Goal: Task Accomplishment & Management: Manage account settings

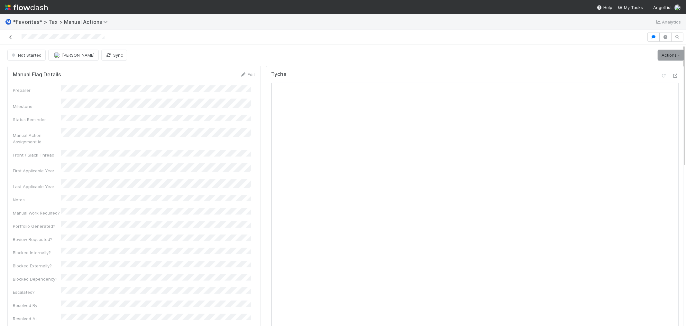
click at [10, 38] on icon at bounding box center [10, 37] width 6 height 4
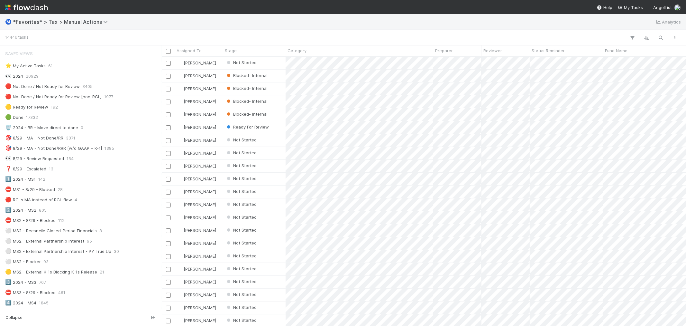
scroll to position [5, 5]
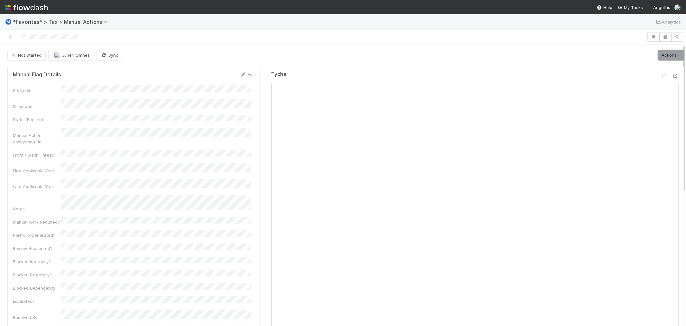
click at [266, 50] on div "Not Started Junerl Omnes Sync Actions Start Escalate Toggle Carry Forward Block…" at bounding box center [345, 55] width 677 height 11
click at [340, 51] on div "Not Started Junerl Omnes Sync Actions Start Escalate Toggle Carry Forward Block…" at bounding box center [345, 55] width 677 height 11
click at [672, 76] on icon at bounding box center [675, 76] width 6 height 4
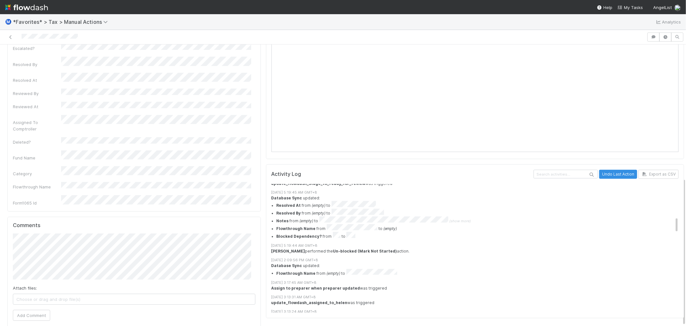
scroll to position [286, 0]
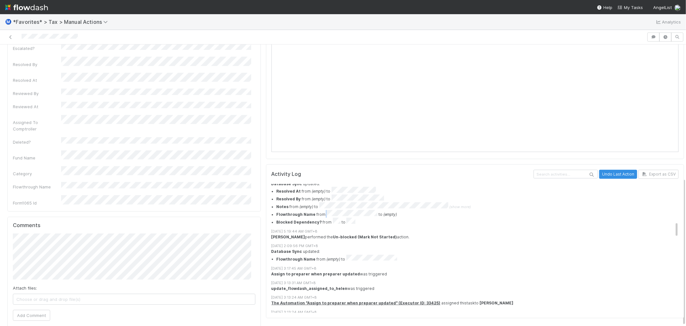
drag, startPoint x: 318, startPoint y: 202, endPoint x: 370, endPoint y: 202, distance: 52.1
click at [370, 210] on li "Flowthrough Name from to (empty)" at bounding box center [481, 214] width 408 height 8
copy li
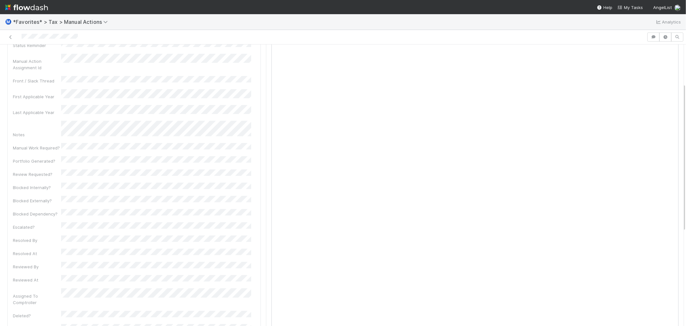
scroll to position [0, 0]
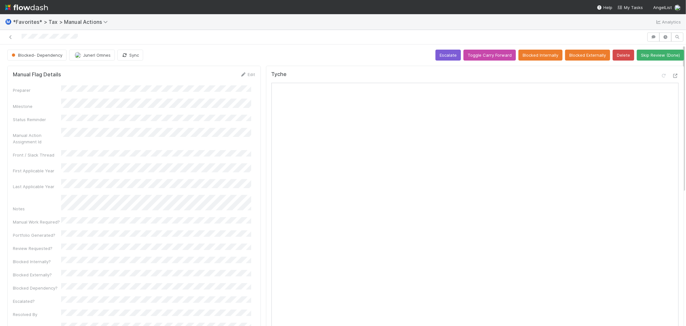
click at [251, 39] on div at bounding box center [324, 36] width 642 height 9
drag, startPoint x: 238, startPoint y: 53, endPoint x: 245, endPoint y: 29, distance: 24.7
click at [239, 53] on div "Blocked- Dependency Junerl Omnes Sync Escalate Toggle Carry Forward Blocked Int…" at bounding box center [345, 55] width 677 height 11
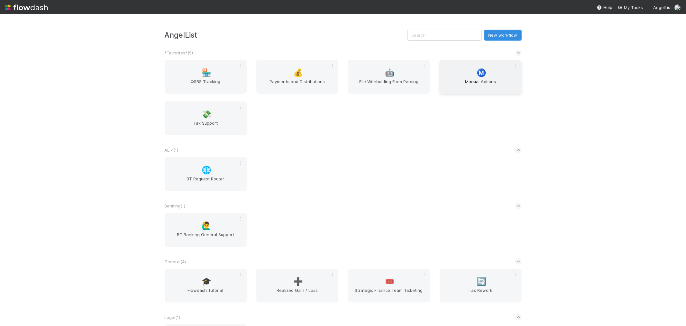
click at [456, 78] on div "Ⓜ️ Manual Actions" at bounding box center [481, 77] width 82 height 34
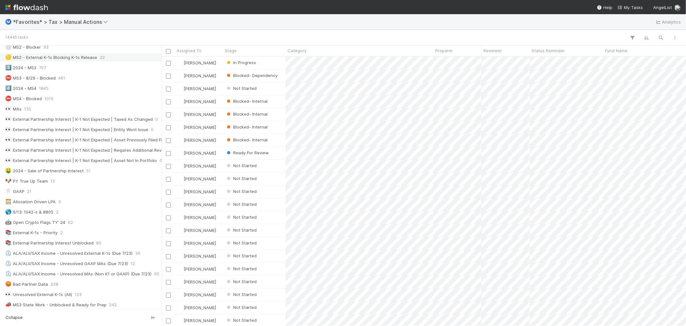
scroll to position [250, 0]
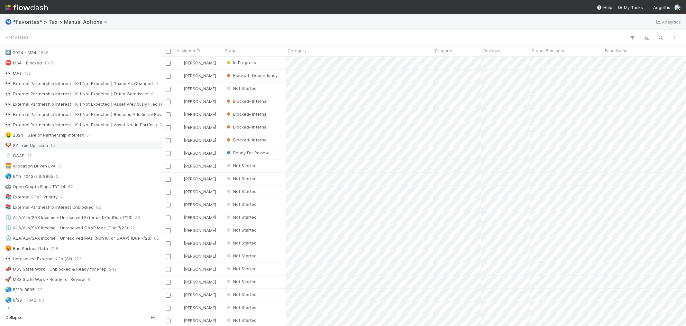
click at [97, 147] on div "🐶 PY True Up Team 15" at bounding box center [82, 145] width 155 height 8
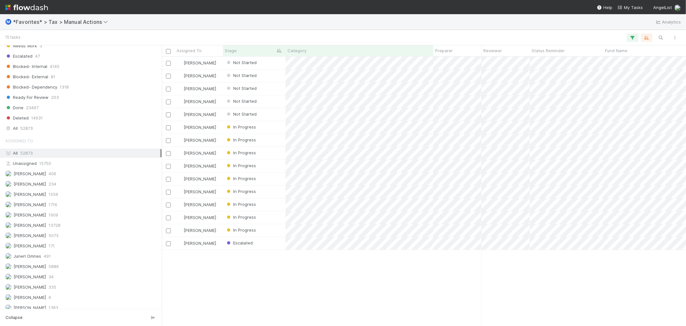
scroll to position [643, 0]
click at [59, 255] on div "Assigned To All 52873 Unassigned 15750 [PERSON_NAME] 406 [PERSON_NAME] 234 [PER…" at bounding box center [81, 227] width 162 height 188
click at [58, 257] on div "Junerl Omnes 491" at bounding box center [82, 254] width 155 height 8
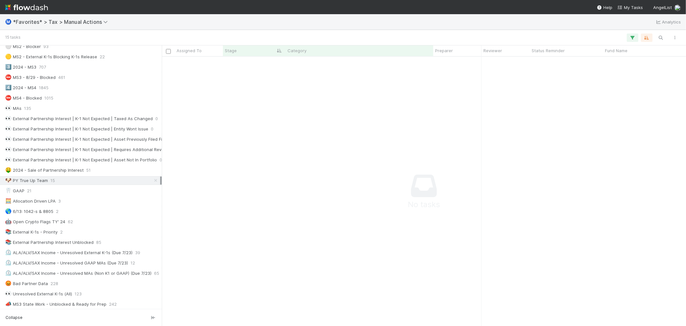
scroll to position [214, 0]
click at [108, 174] on div "🤑 2024 - Sale of Partnership Interest 51" at bounding box center [82, 171] width 155 height 8
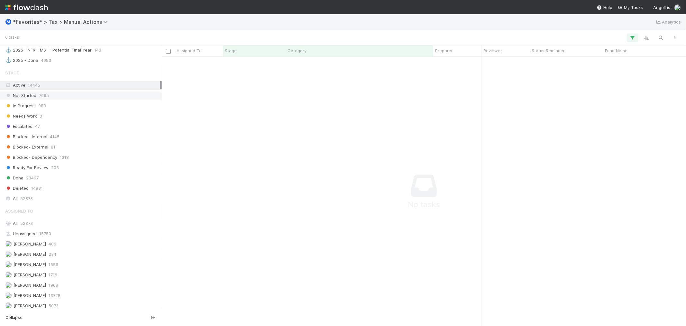
scroll to position [643, 0]
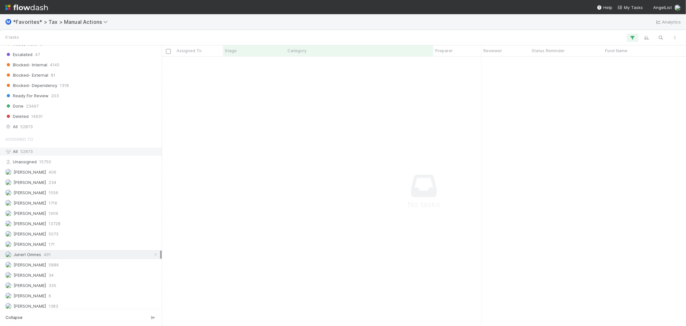
click at [84, 154] on div "All 52873" at bounding box center [82, 151] width 155 height 8
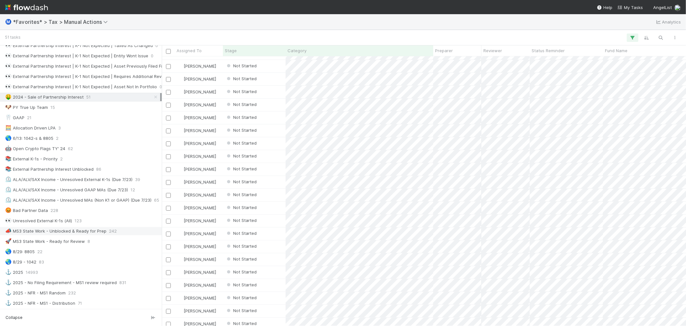
scroll to position [250, 0]
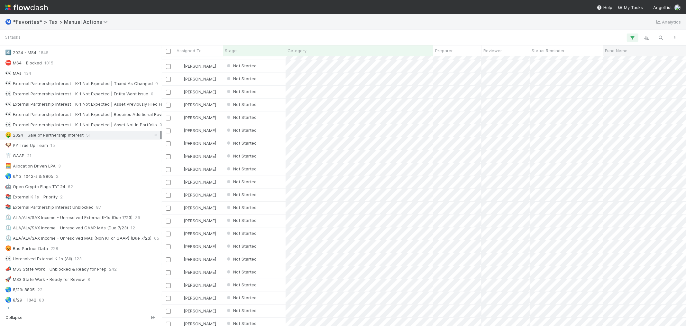
drag, startPoint x: 546, startPoint y: 4, endPoint x: 666, endPoint y: 51, distance: 129.1
click at [546, 4] on nav "Help My Tasks AngelList" at bounding box center [343, 7] width 686 height 14
